Goal: Communication & Community: Answer question/provide support

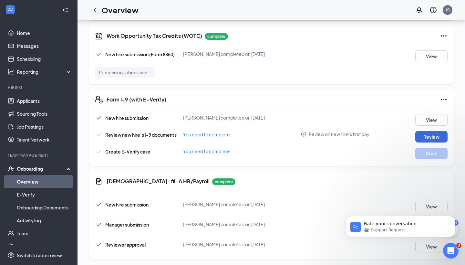
scroll to position [321, 0]
click at [422, 133] on button "Review" at bounding box center [431, 137] width 32 height 12
type input "[DATE]"
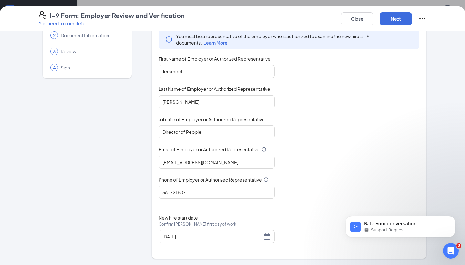
scroll to position [33, 0]
click at [400, 20] on button "Next" at bounding box center [396, 18] width 32 height 13
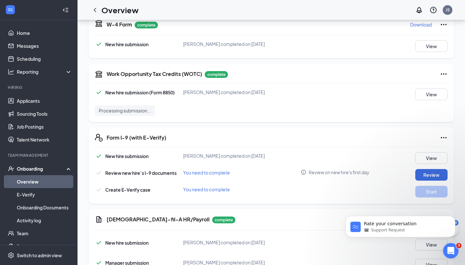
scroll to position [289, 0]
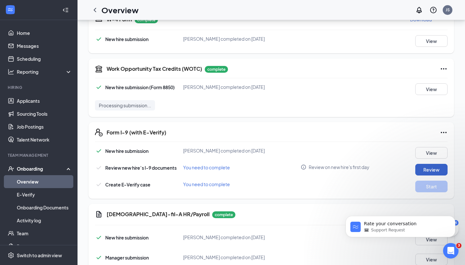
click at [442, 164] on button "Review" at bounding box center [431, 170] width 32 height 12
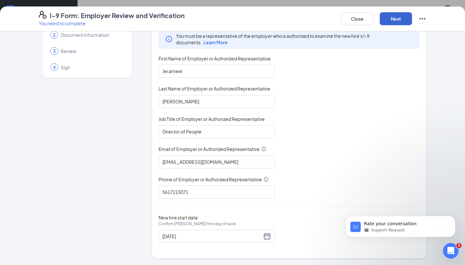
scroll to position [33, 0]
click at [395, 19] on button "Next" at bounding box center [396, 18] width 32 height 13
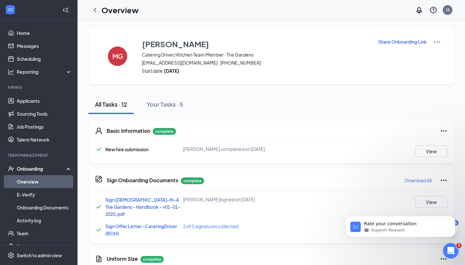
scroll to position [0, 0]
click at [96, 13] on icon "ChevronLeft" at bounding box center [95, 10] width 8 height 8
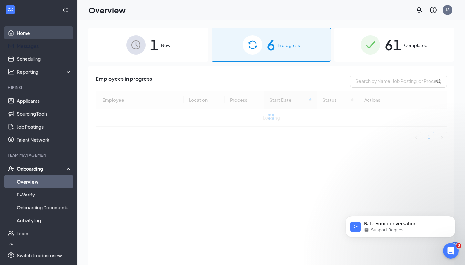
click at [28, 34] on link "Home" at bounding box center [44, 32] width 55 height 13
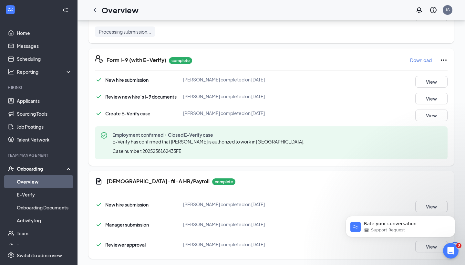
scroll to position [362, 0]
click at [26, 32] on link "Home" at bounding box center [44, 32] width 55 height 13
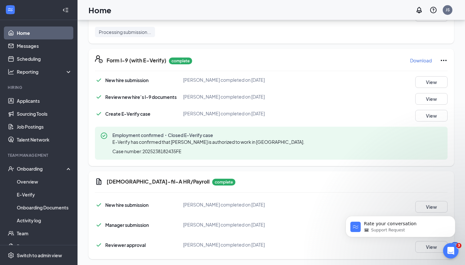
scroll to position [14, 0]
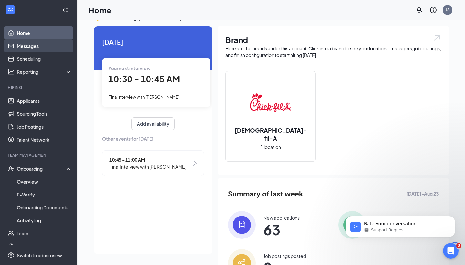
click at [44, 46] on link "Messages" at bounding box center [44, 45] width 55 height 13
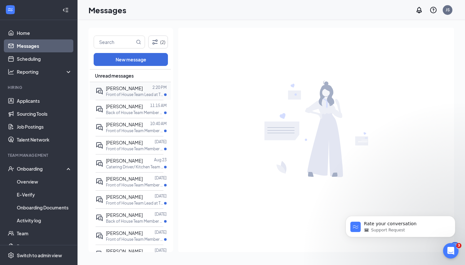
click at [136, 87] on span "Francisco Diaz" at bounding box center [124, 88] width 37 height 6
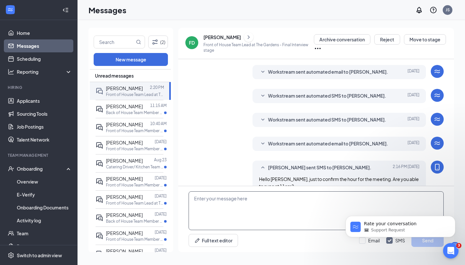
scroll to position [193, 0]
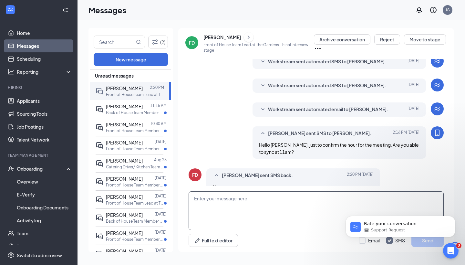
click at [245, 208] on textarea at bounding box center [316, 210] width 255 height 39
type textarea "awesome!"
click at [428, 243] on body "Rate your conversation Support Request" at bounding box center [400, 225] width 124 height 40
click at [422, 241] on body "Rate your conversation Support Request" at bounding box center [400, 225] width 124 height 40
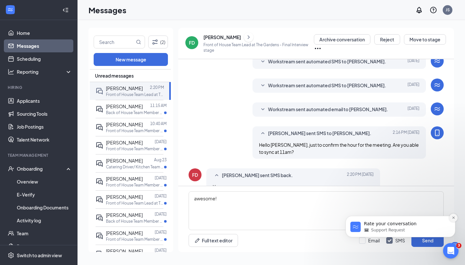
click at [454, 217] on icon "Dismiss notification" at bounding box center [454, 218] width 4 height 4
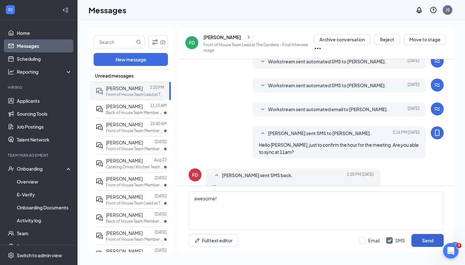
click at [433, 241] on button "Send" at bounding box center [427, 240] width 32 height 13
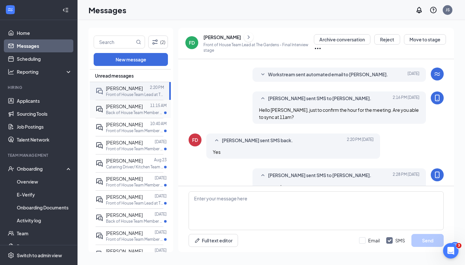
click at [138, 111] on p "Back of House Team Member at The Gardens" at bounding box center [135, 112] width 58 height 5
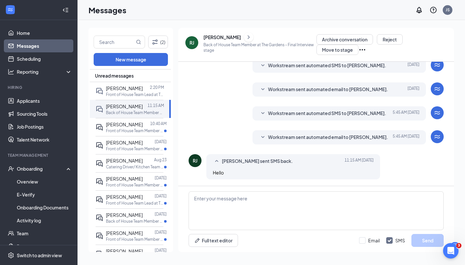
click at [364, 50] on icon "Ellipses" at bounding box center [362, 50] width 8 height 8
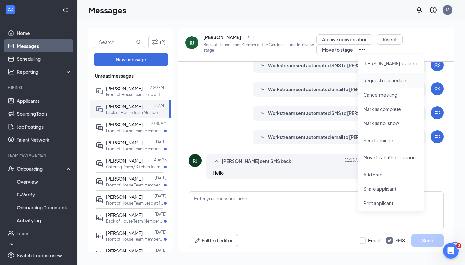
click at [390, 82] on p "Request reschedule" at bounding box center [391, 80] width 56 height 6
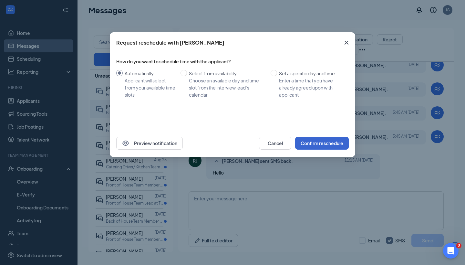
click at [320, 147] on button "Confirm reschedule" at bounding box center [322, 143] width 54 height 13
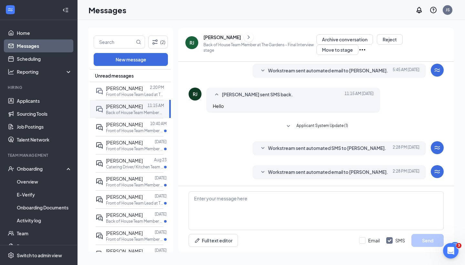
scroll to position [296, 0]
